Goal: Information Seeking & Learning: Check status

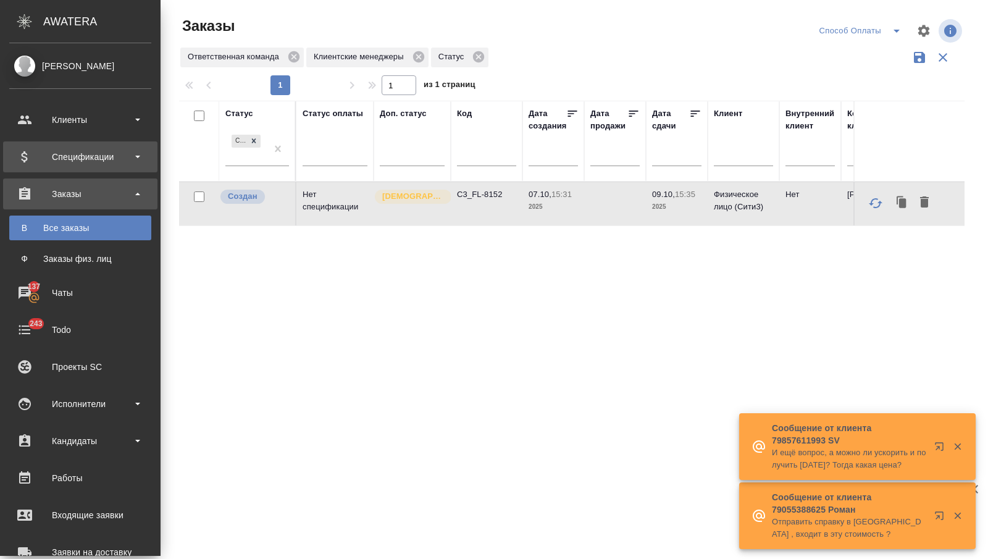
click at [72, 164] on div "Спецификации" at bounding box center [80, 157] width 142 height 19
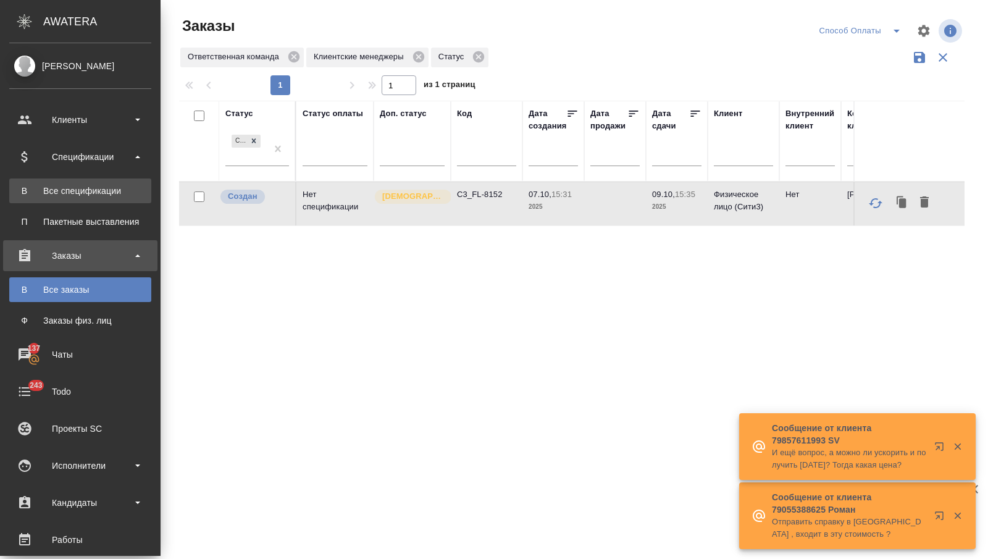
click at [69, 185] on div "Все спецификации" at bounding box center [80, 191] width 130 height 12
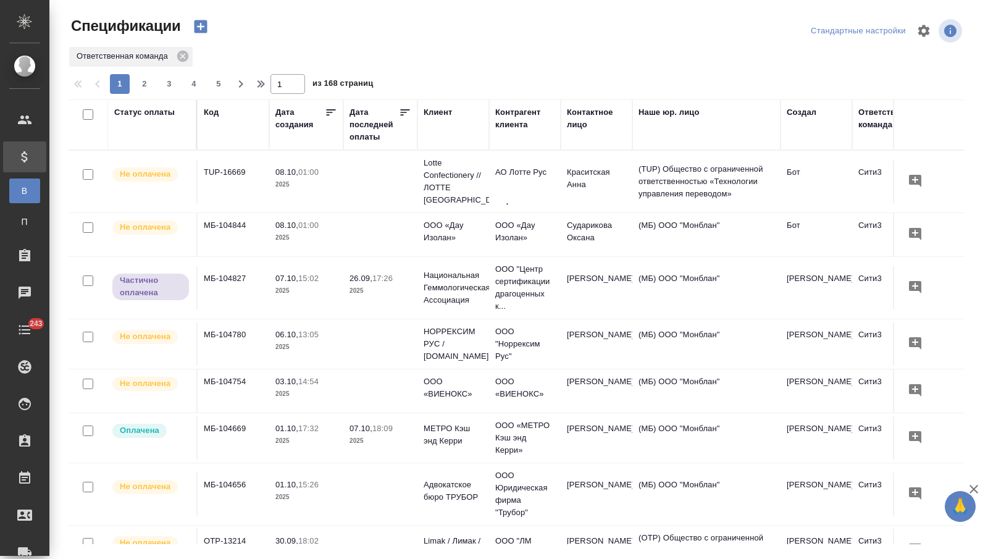
click at [368, 138] on div "Дата последней оплаты" at bounding box center [374, 124] width 49 height 37
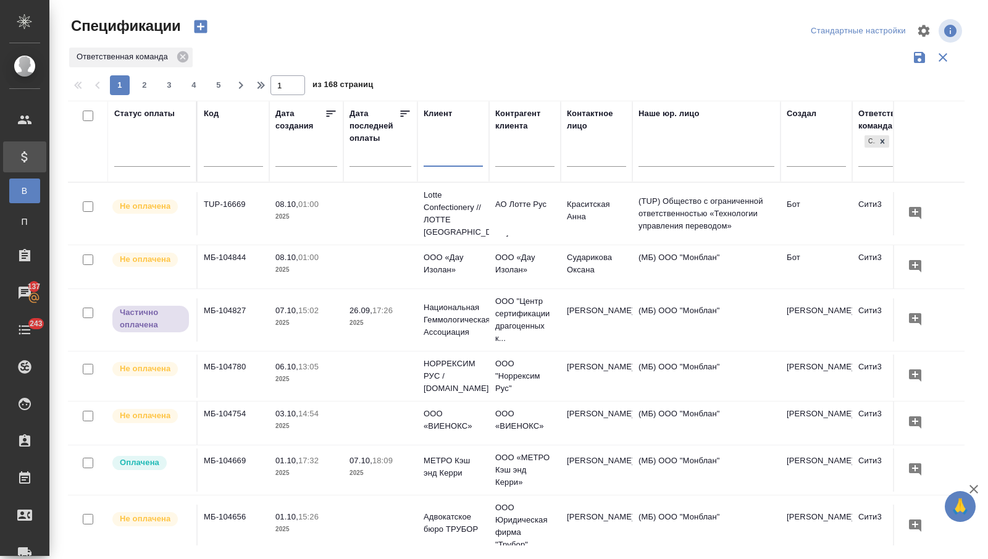
click at [462, 161] on input "text" at bounding box center [453, 158] width 59 height 15
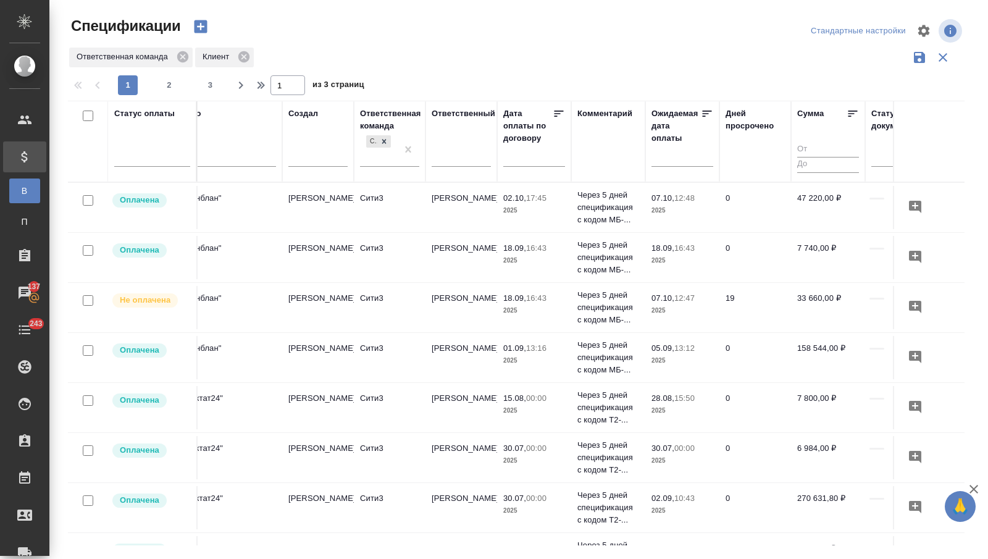
scroll to position [0, 471]
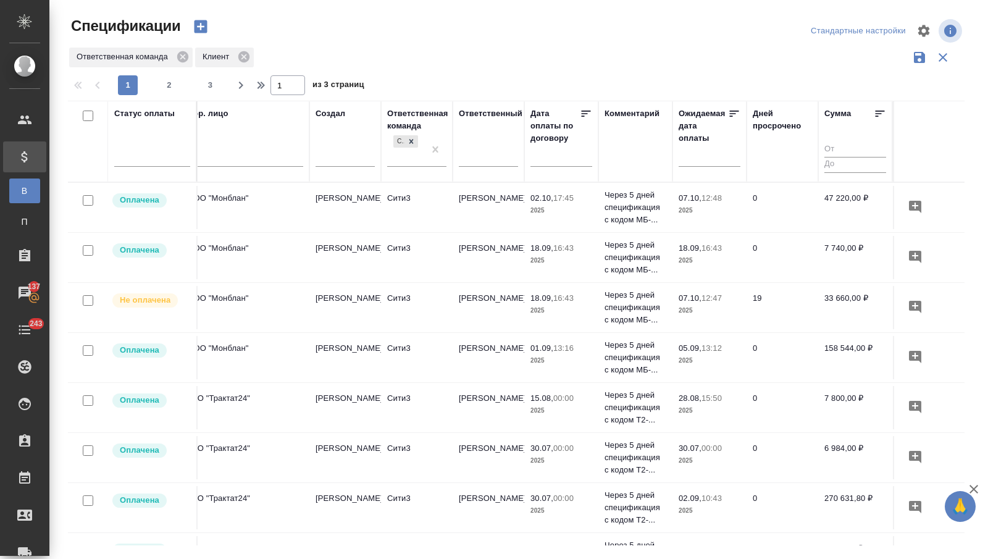
type input "литрес"
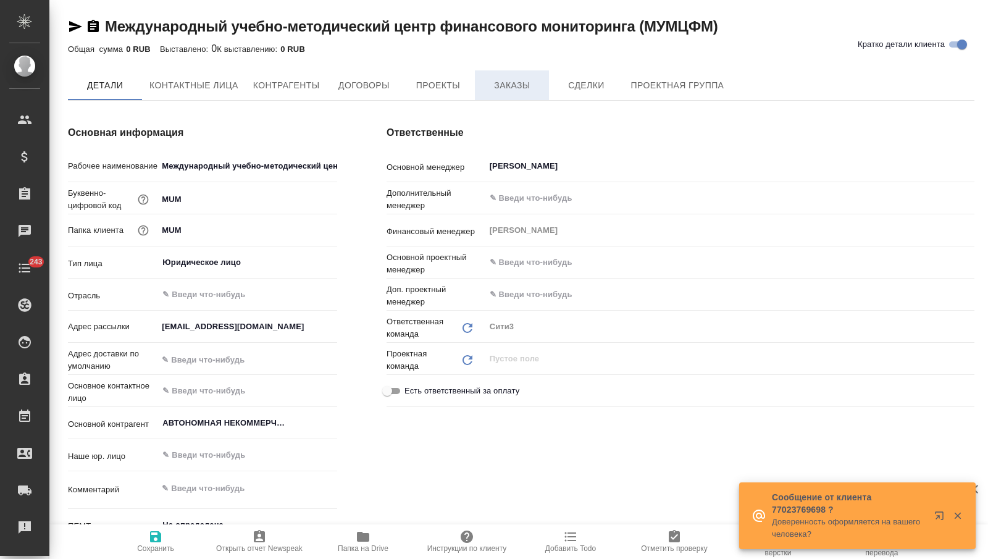
type textarea "x"
click at [500, 83] on span "Заказы" at bounding box center [511, 85] width 59 height 15
